Goal: Transaction & Acquisition: Purchase product/service

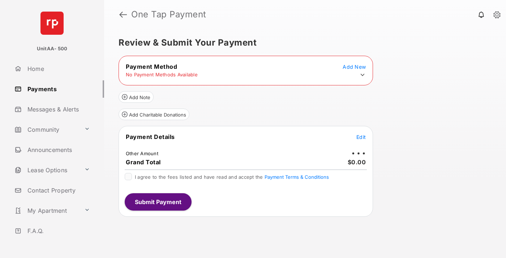
click at [362, 75] on icon at bounding box center [362, 75] width 7 height 7
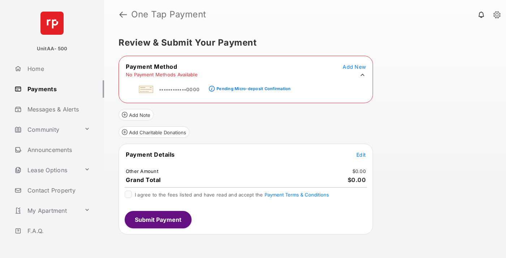
click at [252, 86] on div "Pending Micro-deposit Confirmation" at bounding box center [253, 88] width 74 height 5
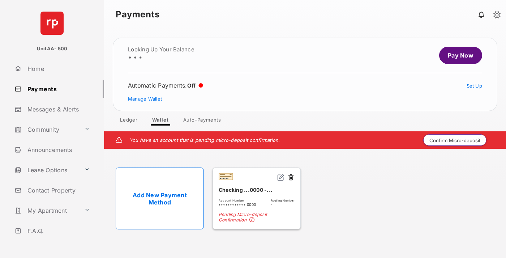
click at [455, 140] on button "Confirm Micro-deposit" at bounding box center [454, 140] width 63 height 12
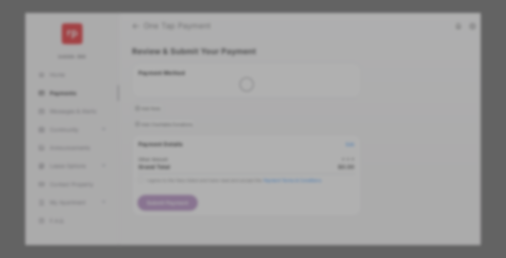
click at [239, 118] on div "Other Amount" at bounding box center [239, 122] width 117 height 12
type input "****"
click at [228, 182] on button "Save" at bounding box center [228, 190] width 36 height 17
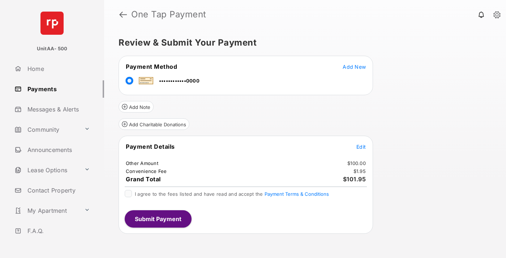
click at [361, 146] on span "Edit" at bounding box center [360, 146] width 9 height 6
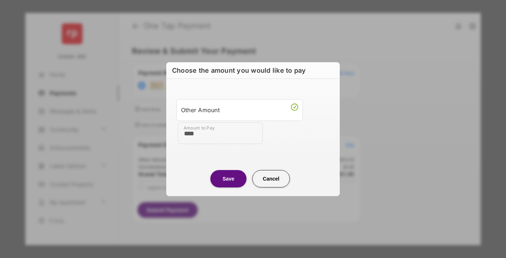
click at [228, 178] on button "Save" at bounding box center [228, 178] width 36 height 17
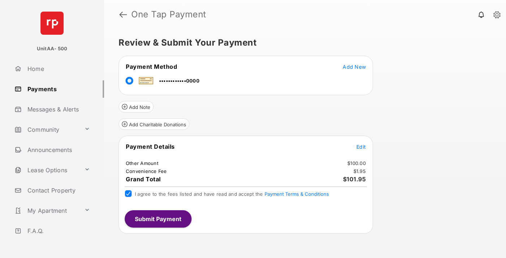
click at [157, 218] on button "Submit Payment" at bounding box center [158, 218] width 67 height 17
